Goal: Task Accomplishment & Management: Use online tool/utility

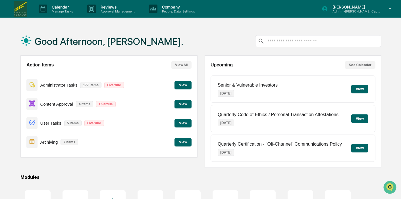
click at [181, 145] on button "View" at bounding box center [182, 142] width 17 height 9
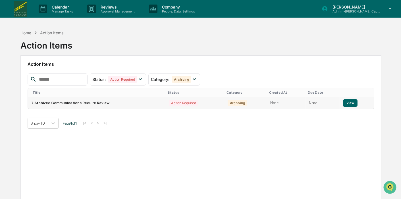
click at [351, 103] on button "View" at bounding box center [350, 102] width 14 height 7
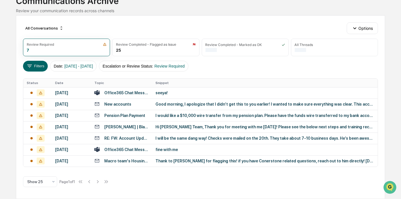
scroll to position [53, 0]
click at [193, 162] on div "Thank to [PERSON_NAME] for flagging this! if you have Conerstone related questi…" at bounding box center [264, 161] width 219 height 5
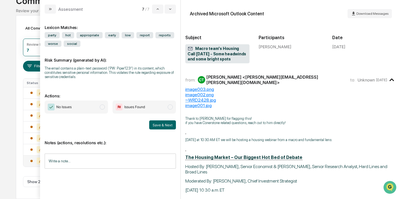
click at [92, 110] on span "No Issues" at bounding box center [76, 107] width 63 height 13
click at [165, 124] on button "Save & Next" at bounding box center [162, 124] width 27 height 9
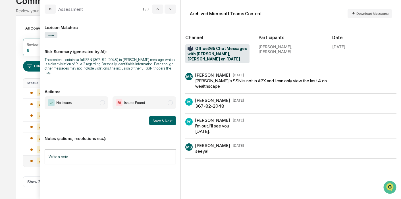
scroll to position [42, 0]
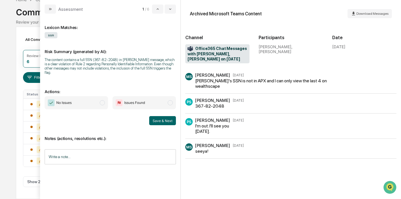
click at [170, 100] on span "modal" at bounding box center [170, 102] width 5 height 5
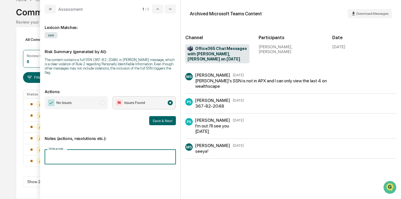
click at [112, 149] on input "Write a note..." at bounding box center [110, 156] width 131 height 15
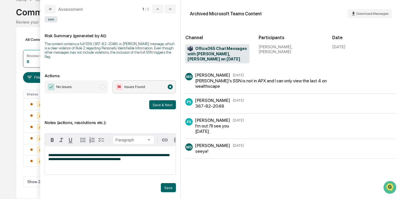
scroll to position [18, 0]
click at [166, 189] on button "Save" at bounding box center [168, 187] width 15 height 9
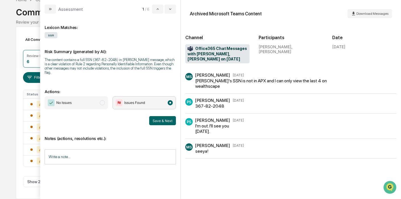
scroll to position [0, 0]
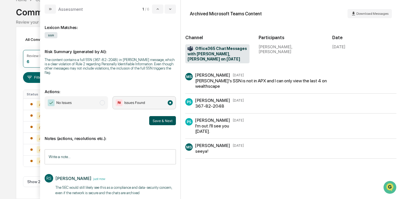
click at [160, 118] on button "Save & Next" at bounding box center [162, 120] width 27 height 9
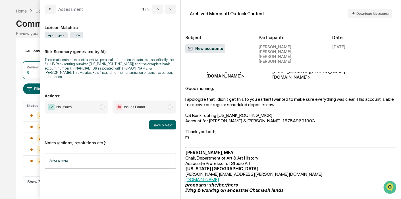
scroll to position [24, 0]
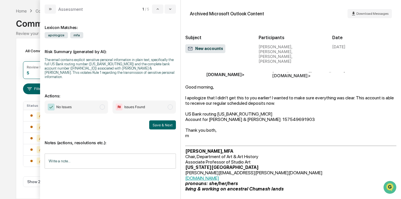
click at [100, 103] on span "No Issues" at bounding box center [76, 107] width 63 height 13
click at [158, 121] on button "Save & Next" at bounding box center [162, 124] width 27 height 9
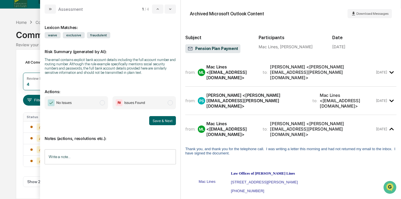
click at [259, 95] on div "from: PS [PERSON_NAME] <[PERSON_NAME][EMAIL_ADDRESS][PERSON_NAME][DOMAIN_NAME]>…" at bounding box center [290, 100] width 211 height 19
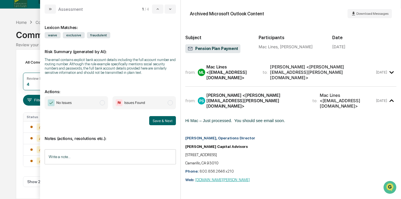
click at [255, 68] on div "Mac Lines <[EMAIL_ADDRESS][DOMAIN_NAME]>" at bounding box center [231, 72] width 50 height 16
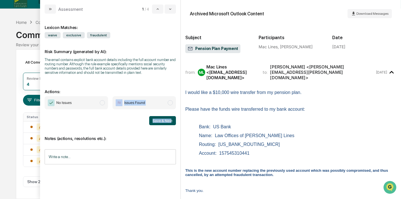
drag, startPoint x: 93, startPoint y: 105, endPoint x: 172, endPoint y: 122, distance: 81.4
click at [172, 122] on div "No Issues Issues Found Save & Next" at bounding box center [110, 110] width 131 height 29
click at [103, 103] on span "modal" at bounding box center [102, 102] width 5 height 5
click at [164, 123] on button "Save & Next" at bounding box center [162, 120] width 27 height 9
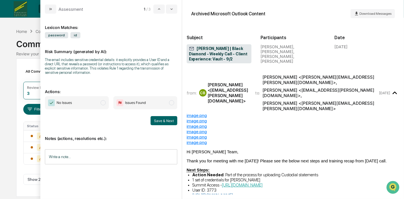
click at [103, 103] on span "modal" at bounding box center [103, 102] width 5 height 5
click at [113, 81] on div "Lexicon Matches: password id Risk Summary (generated by AI): The email includes…" at bounding box center [111, 104] width 132 height 173
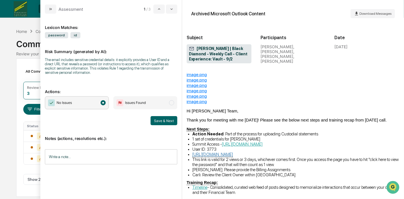
scroll to position [41, 0]
click at [316, 127] on div "Next Steps:" at bounding box center [293, 129] width 213 height 5
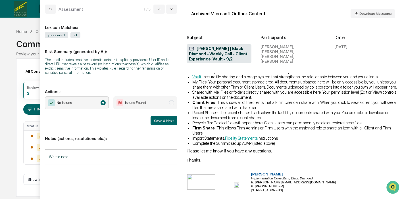
scroll to position [0, 0]
